Goal: Transaction & Acquisition: Purchase product/service

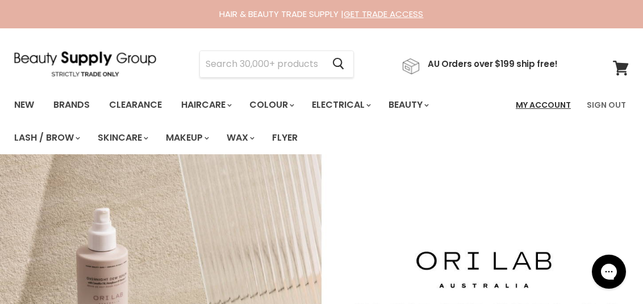
click at [538, 96] on link "My Account" at bounding box center [543, 105] width 69 height 24
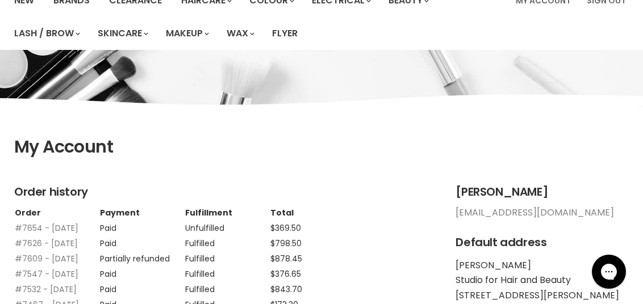
scroll to position [227, 0]
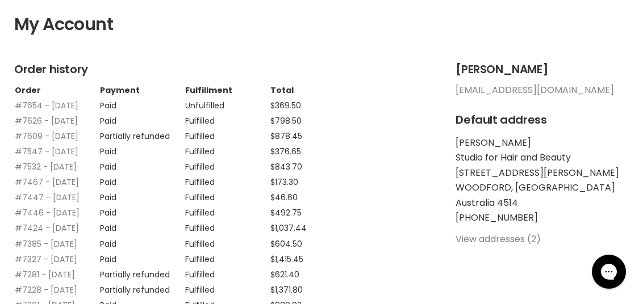
click at [213, 110] on td "Unfulfilled" at bounding box center [227, 102] width 85 height 15
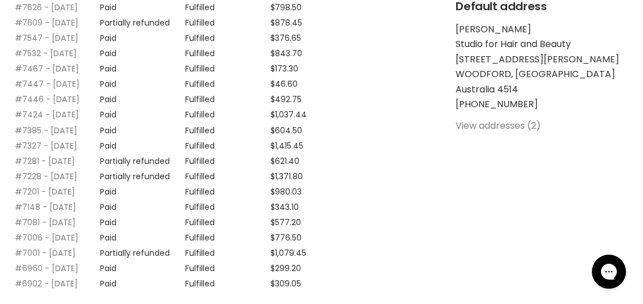
scroll to position [283, 0]
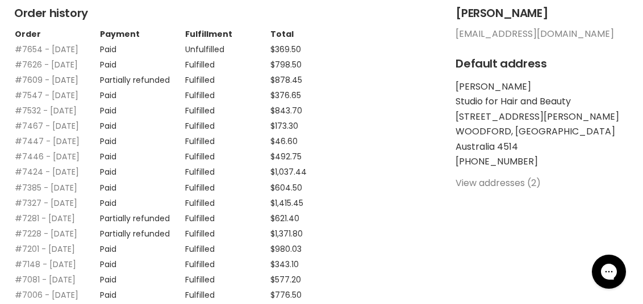
click at [54, 86] on link "#7609 - 18 Aug, 2025" at bounding box center [47, 79] width 64 height 11
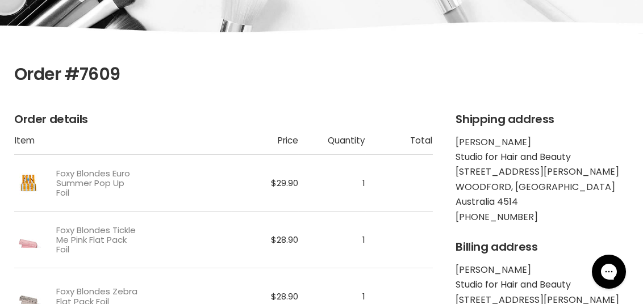
scroll to position [170, 0]
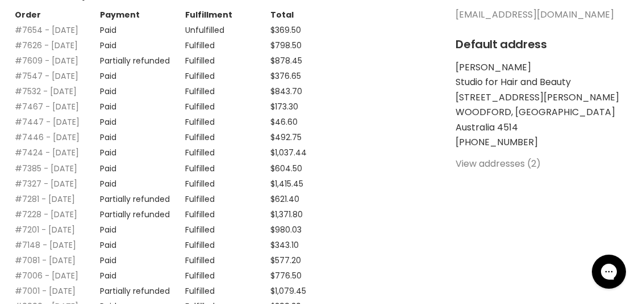
scroll to position [283, 0]
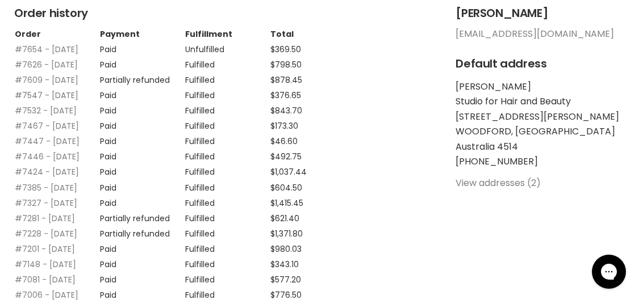
click at [55, 101] on link "#7547 - 07 Aug, 2025" at bounding box center [47, 95] width 64 height 11
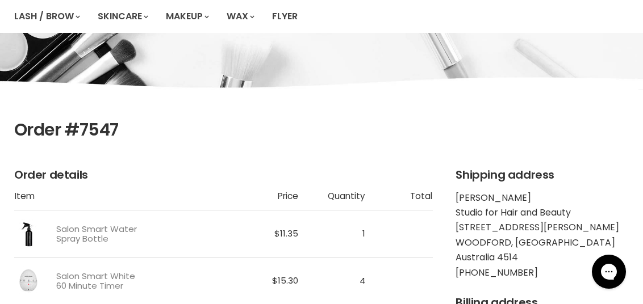
scroll to position [114, 0]
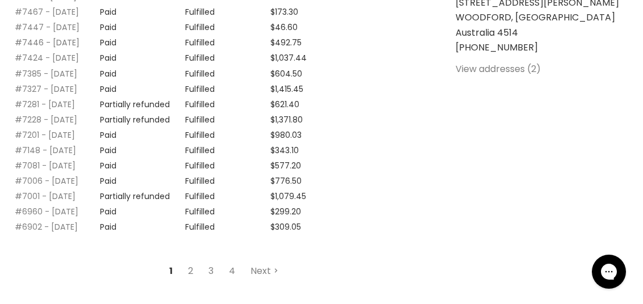
click at [66, 48] on link "#7446 - 19 Jul, 2025" at bounding box center [47, 42] width 65 height 11
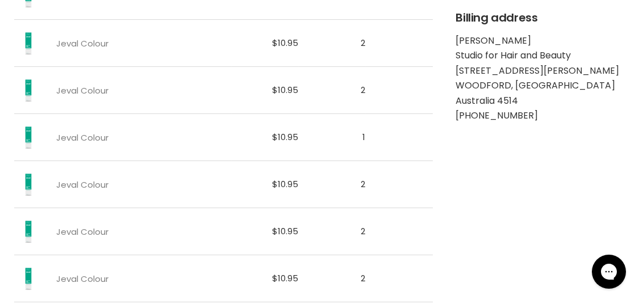
scroll to position [228, 0]
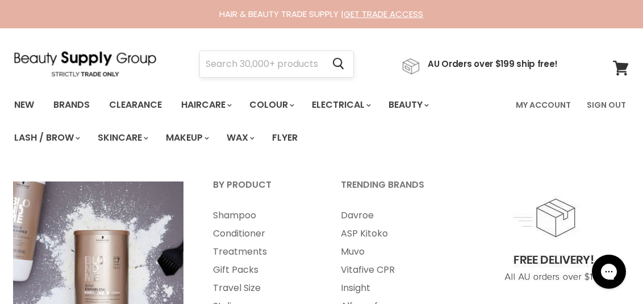
click at [250, 66] on input "Search" at bounding box center [261, 64] width 123 height 26
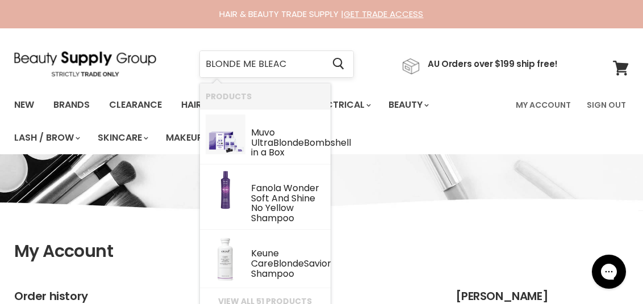
type input "BLONDE ME BLEACH"
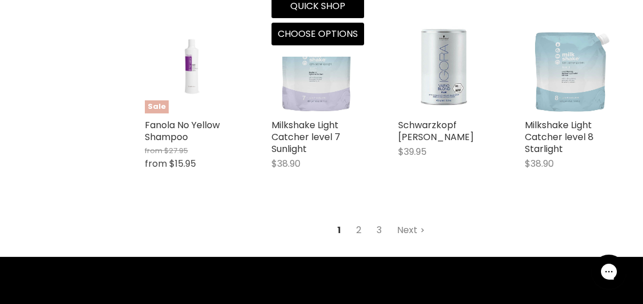
scroll to position [1306, 0]
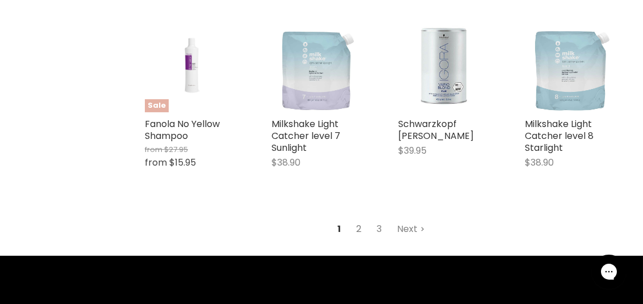
click at [363, 219] on link "2" at bounding box center [359, 229] width 18 height 20
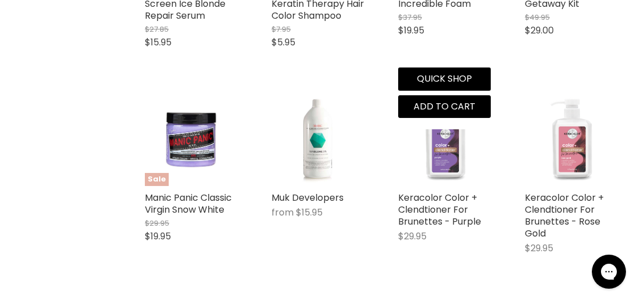
scroll to position [1291, 0]
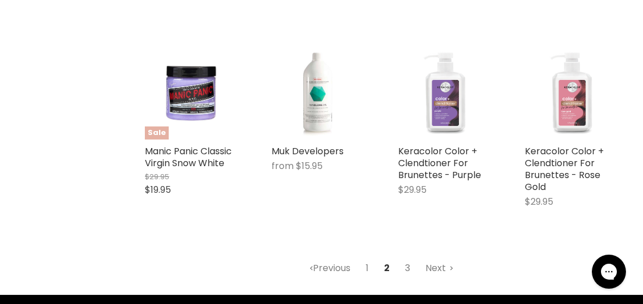
click at [410, 258] on link "3" at bounding box center [408, 268] width 18 height 20
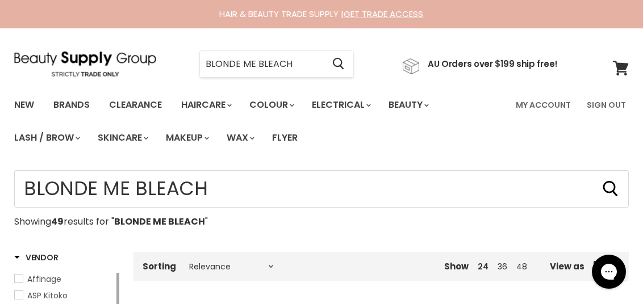
drag, startPoint x: 298, startPoint y: 63, endPoint x: 194, endPoint y: 61, distance: 104.5
click at [201, 61] on input "BLONDE ME BLEACH" at bounding box center [261, 64] width 123 height 26
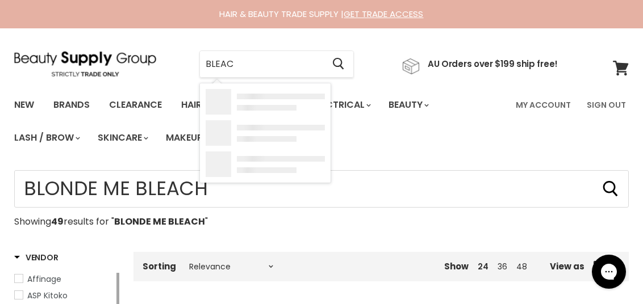
type input "BLEACH"
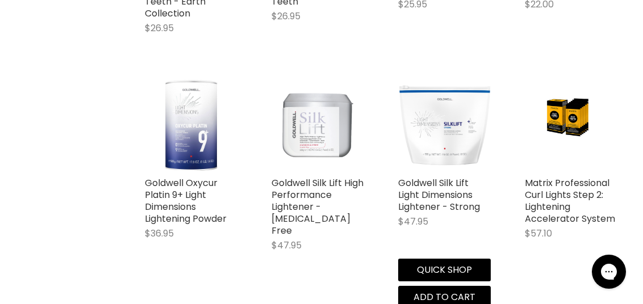
scroll to position [965, 0]
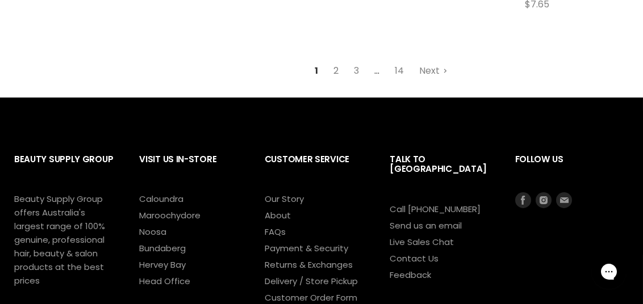
click at [329, 61] on link "2" at bounding box center [337, 71] width 18 height 20
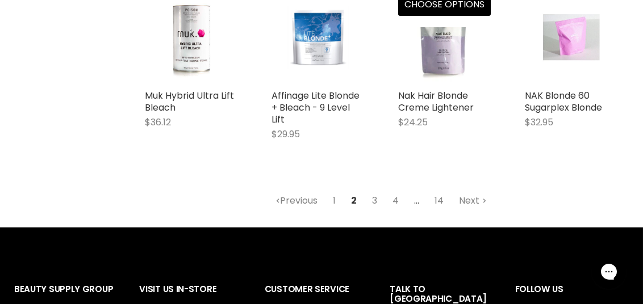
scroll to position [1291, 0]
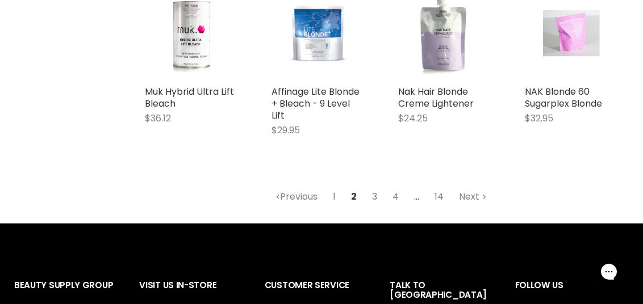
click at [375, 187] on link "3" at bounding box center [375, 197] width 18 height 20
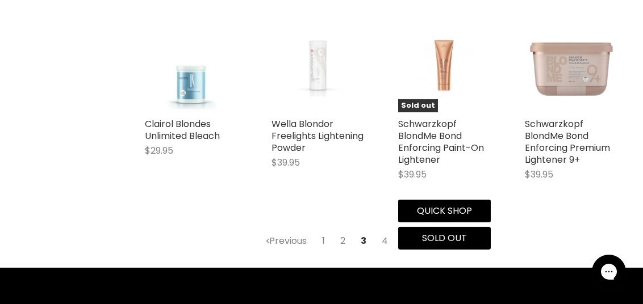
scroll to position [1292, 0]
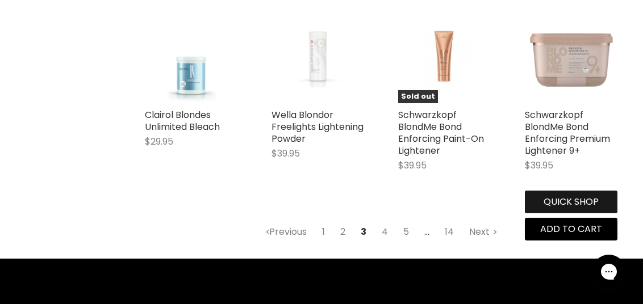
click at [557, 193] on button "Quick shop" at bounding box center [571, 202] width 93 height 23
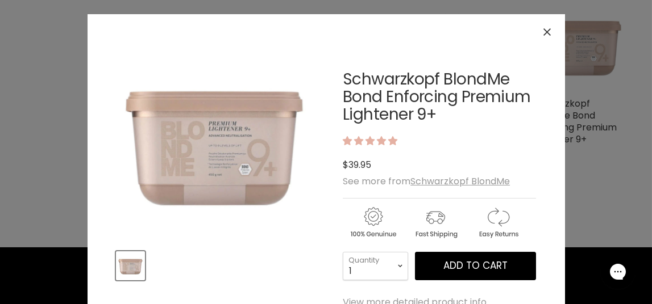
click at [545, 33] on icon "Close" at bounding box center [546, 31] width 7 height 7
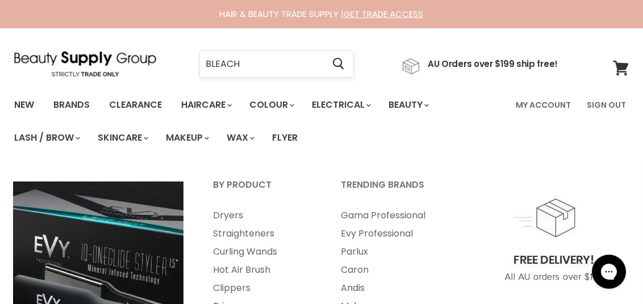
click at [256, 68] on input "BLEACH" at bounding box center [261, 64] width 123 height 26
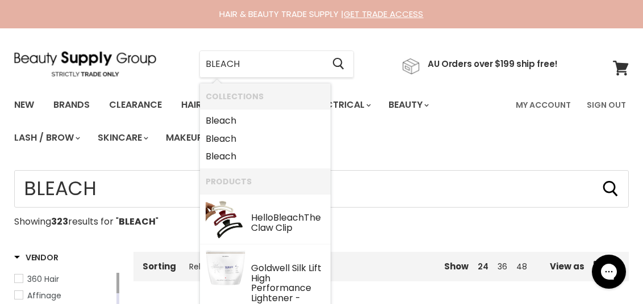
drag, startPoint x: 214, startPoint y: 65, endPoint x: 197, endPoint y: 65, distance: 17.0
click at [197, 65] on div "BLEACH Cancel" at bounding box center [276, 64] width 212 height 26
